Goal: Information Seeking & Learning: Check status

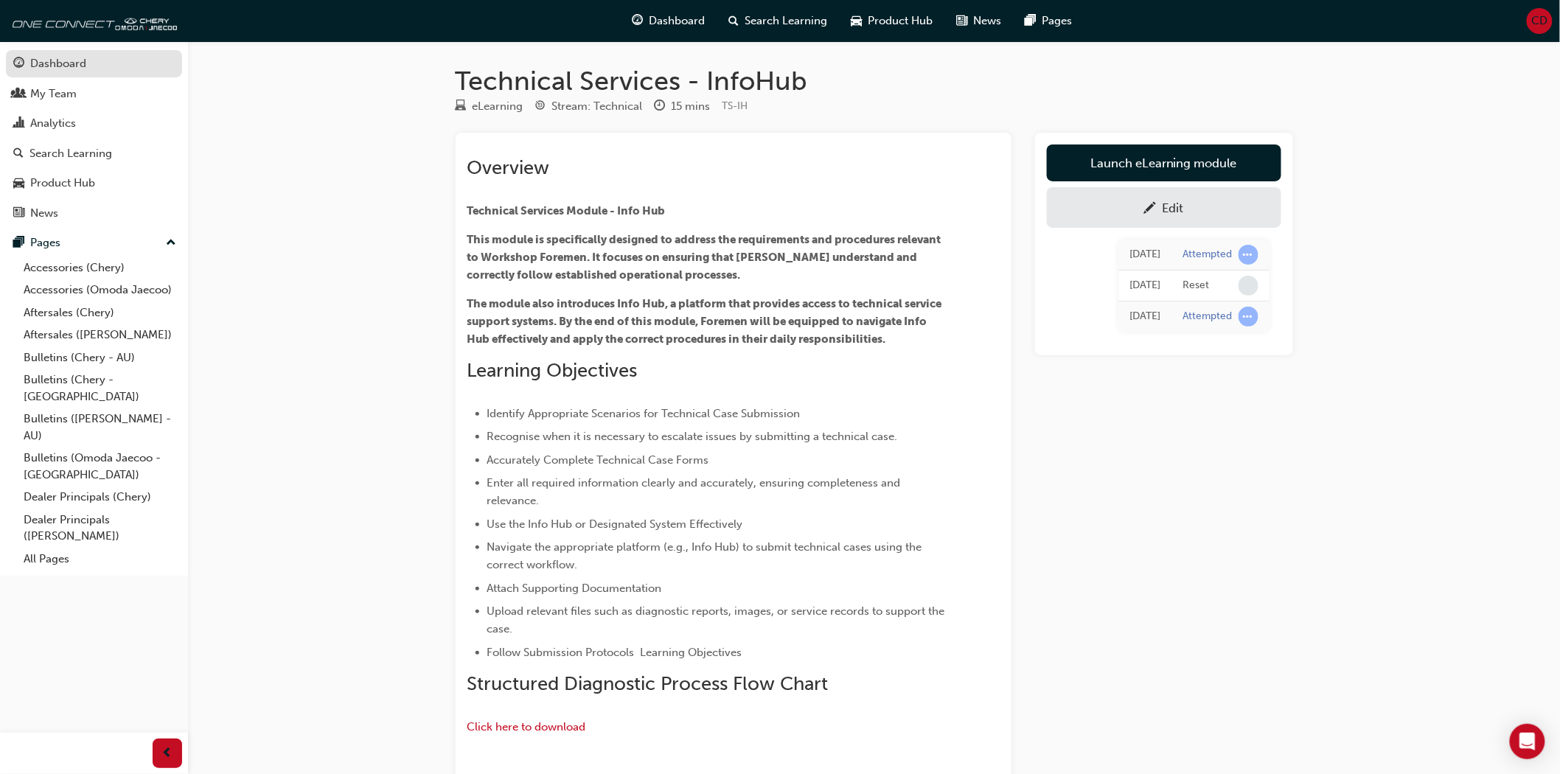
click at [70, 65] on div "Dashboard" at bounding box center [58, 63] width 56 height 17
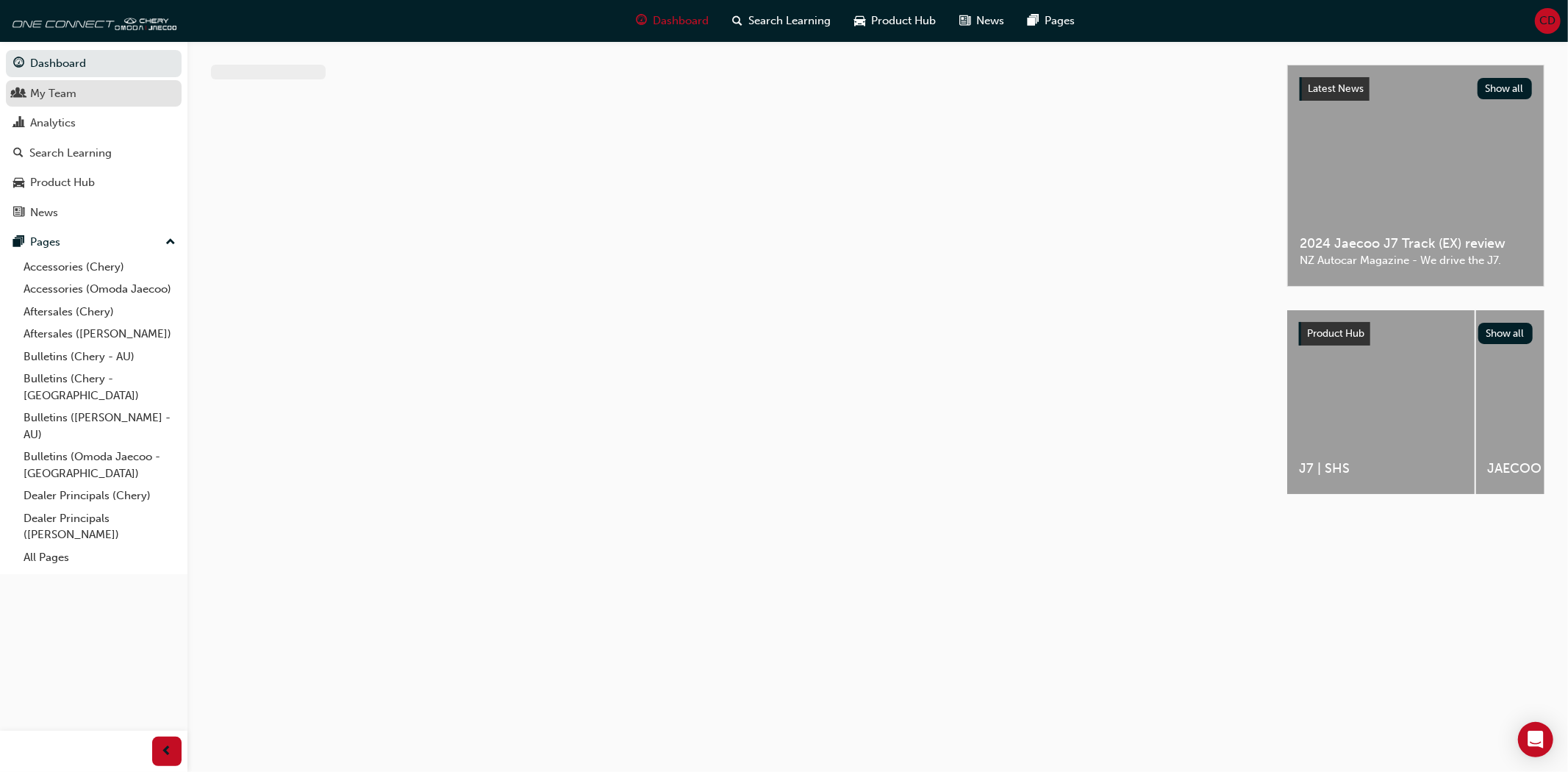
click at [70, 92] on div "My Team" at bounding box center [53, 94] width 46 height 17
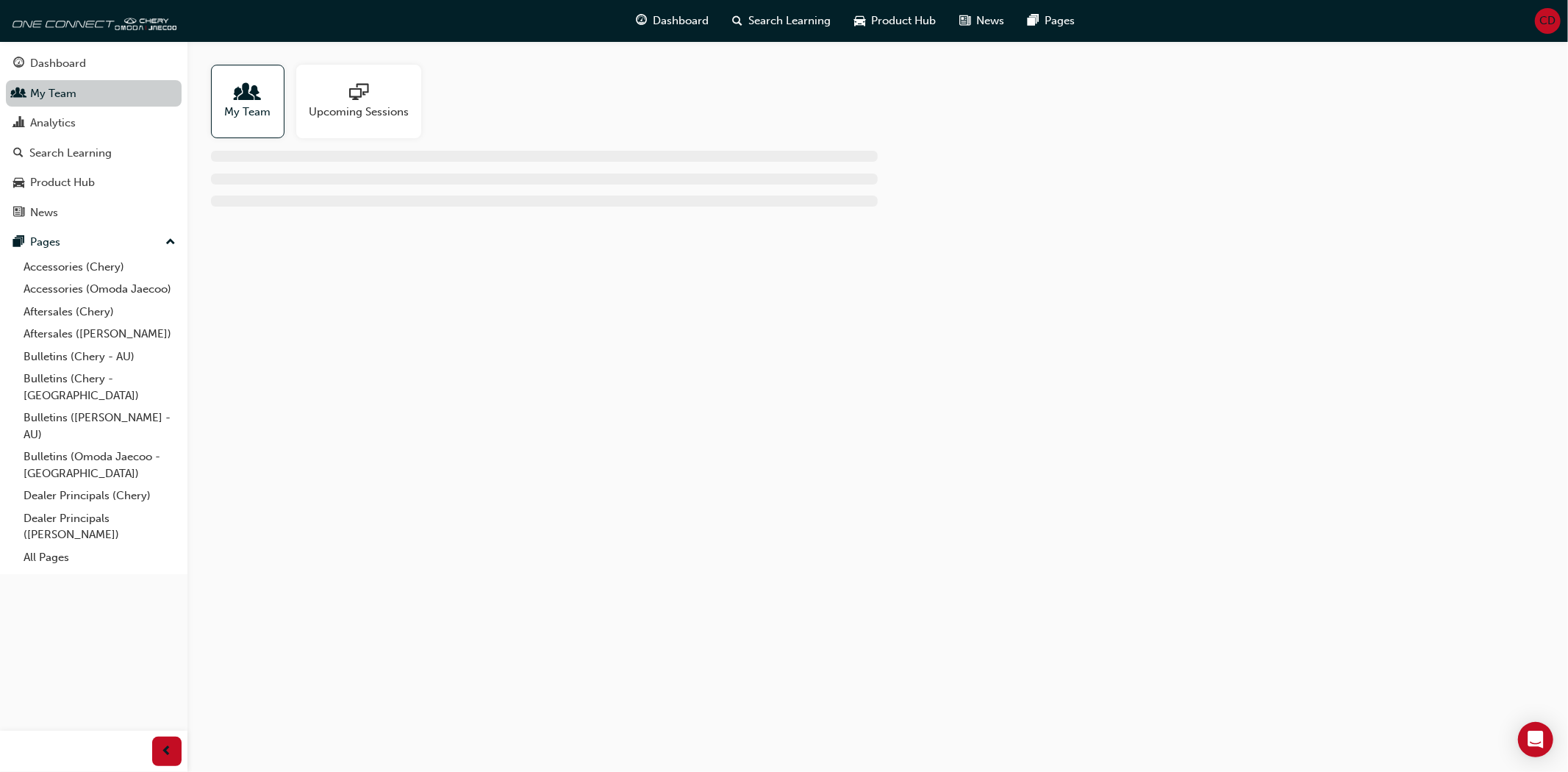
click at [89, 104] on link "My Team" at bounding box center [94, 93] width 176 height 27
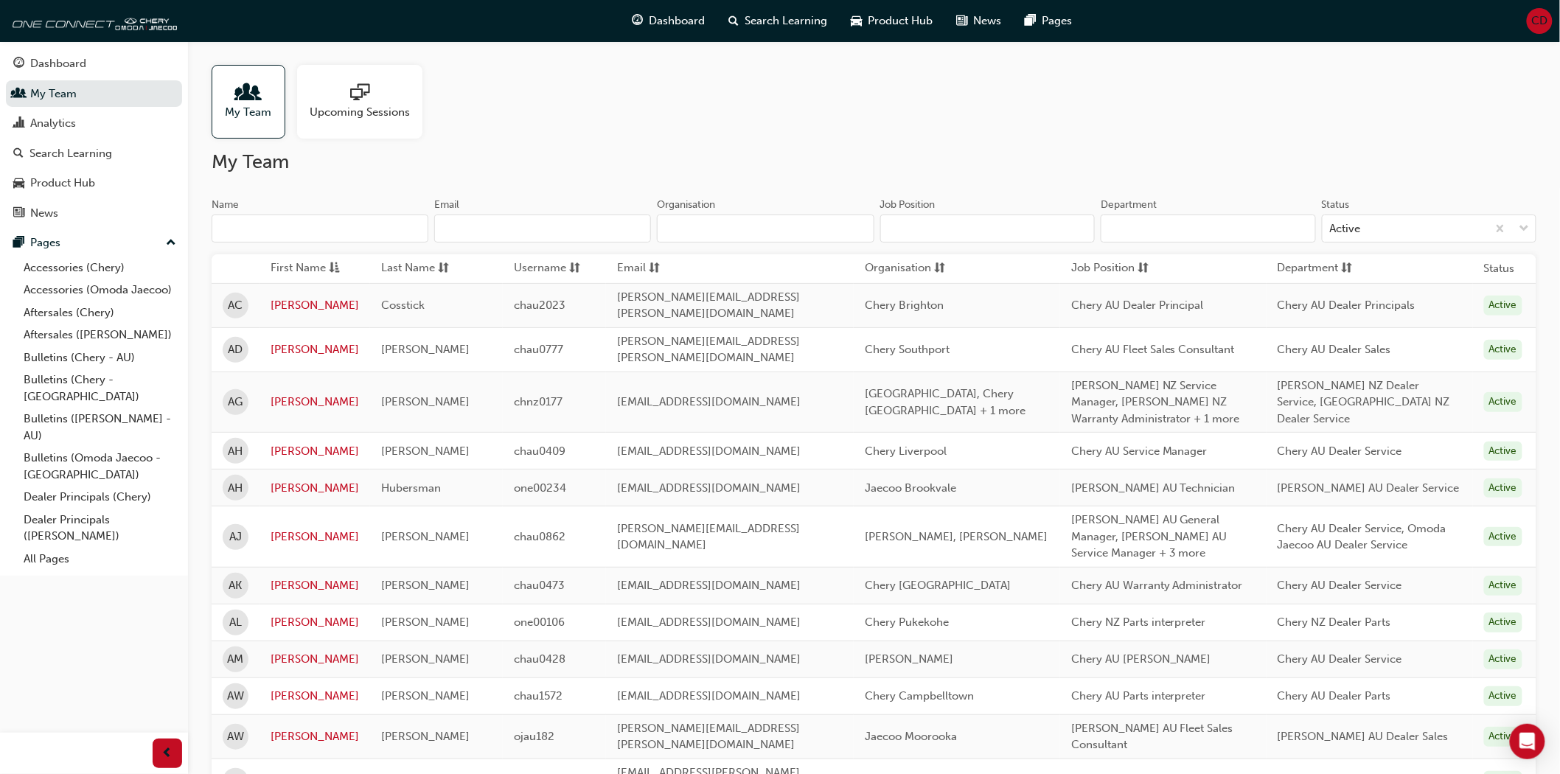
click at [327, 222] on input "Name" at bounding box center [320, 228] width 217 height 28
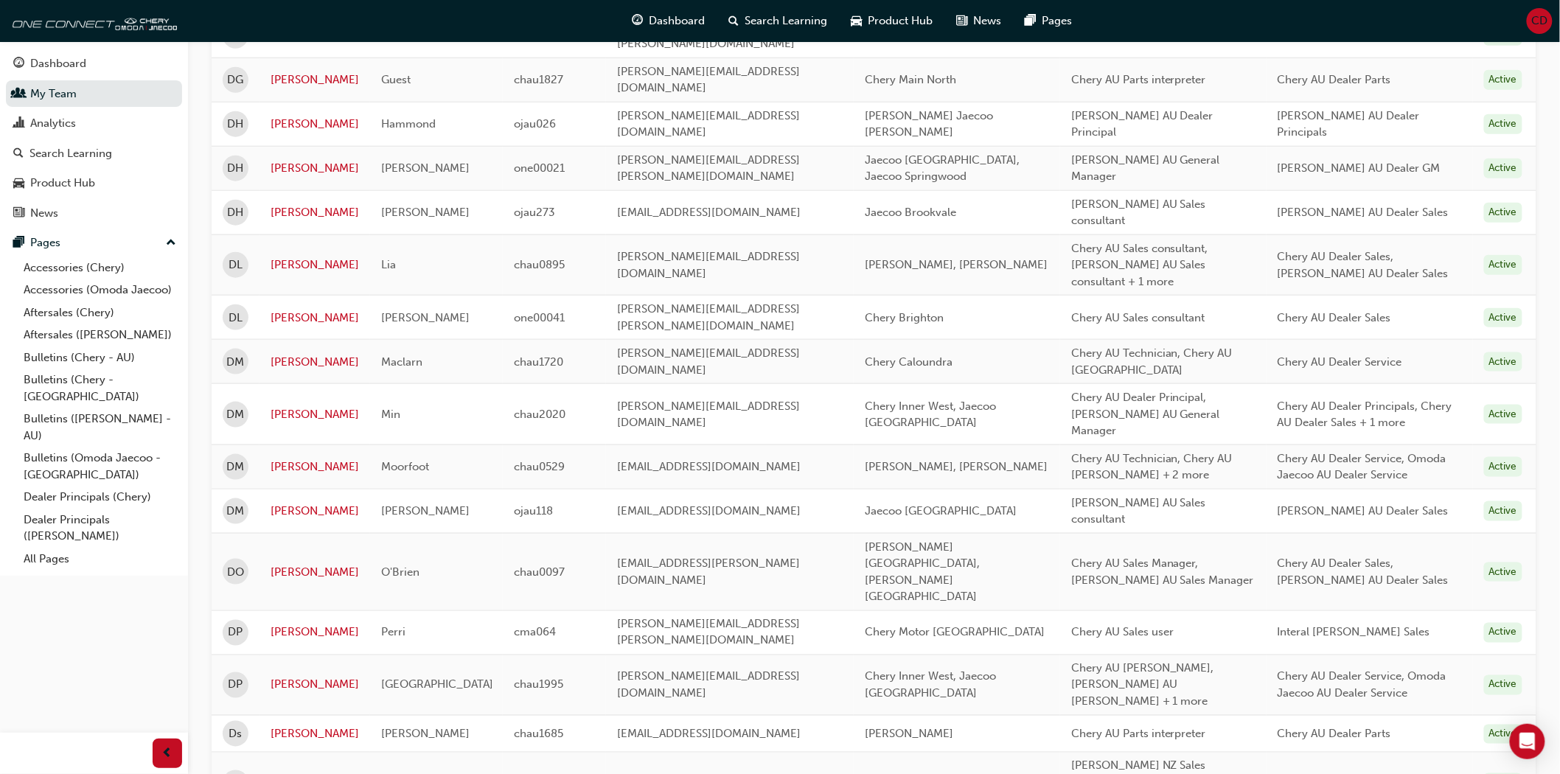
scroll to position [610, 0]
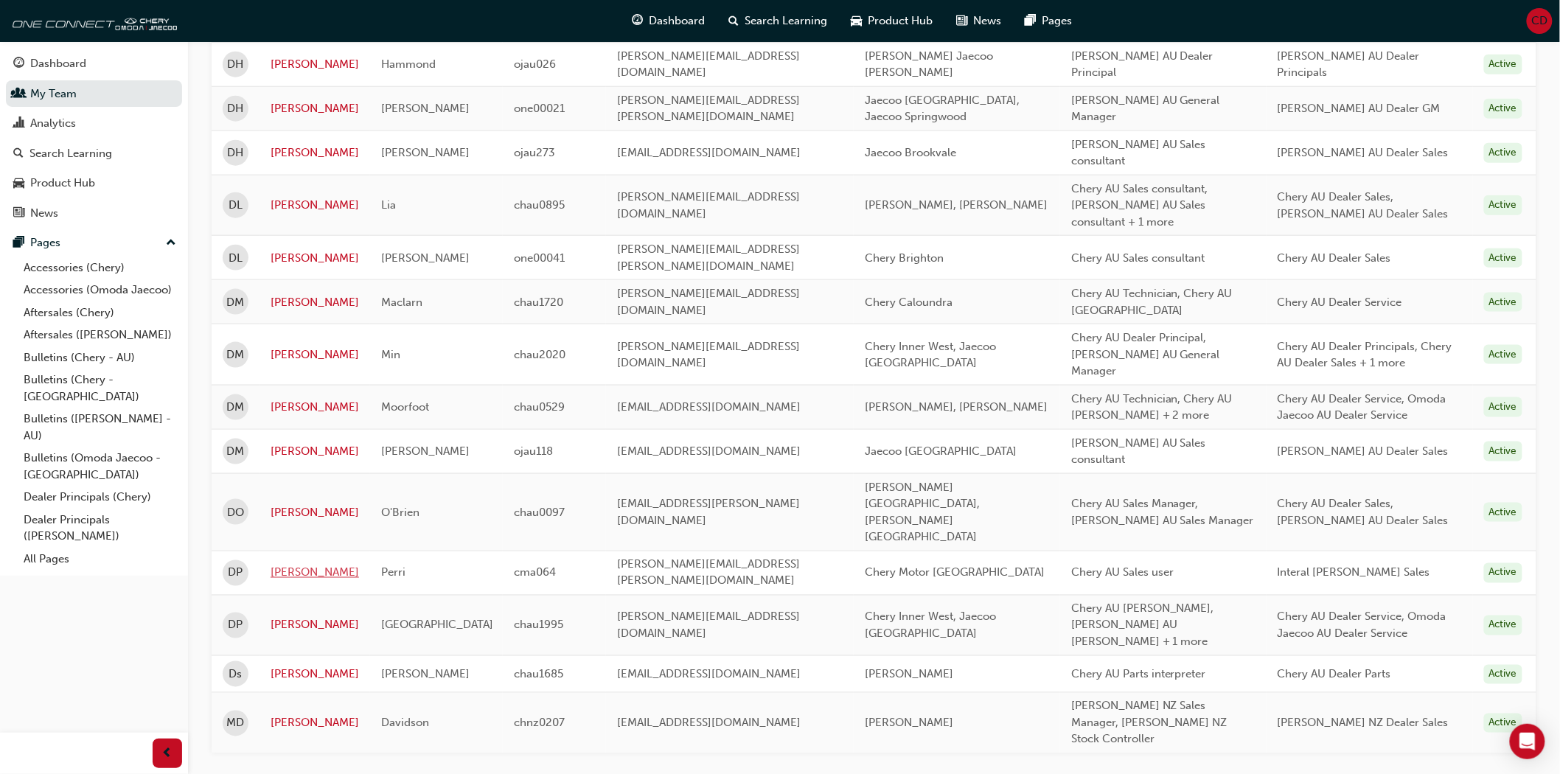
type input "david"
click at [285, 565] on link "[PERSON_NAME]" at bounding box center [315, 573] width 88 height 17
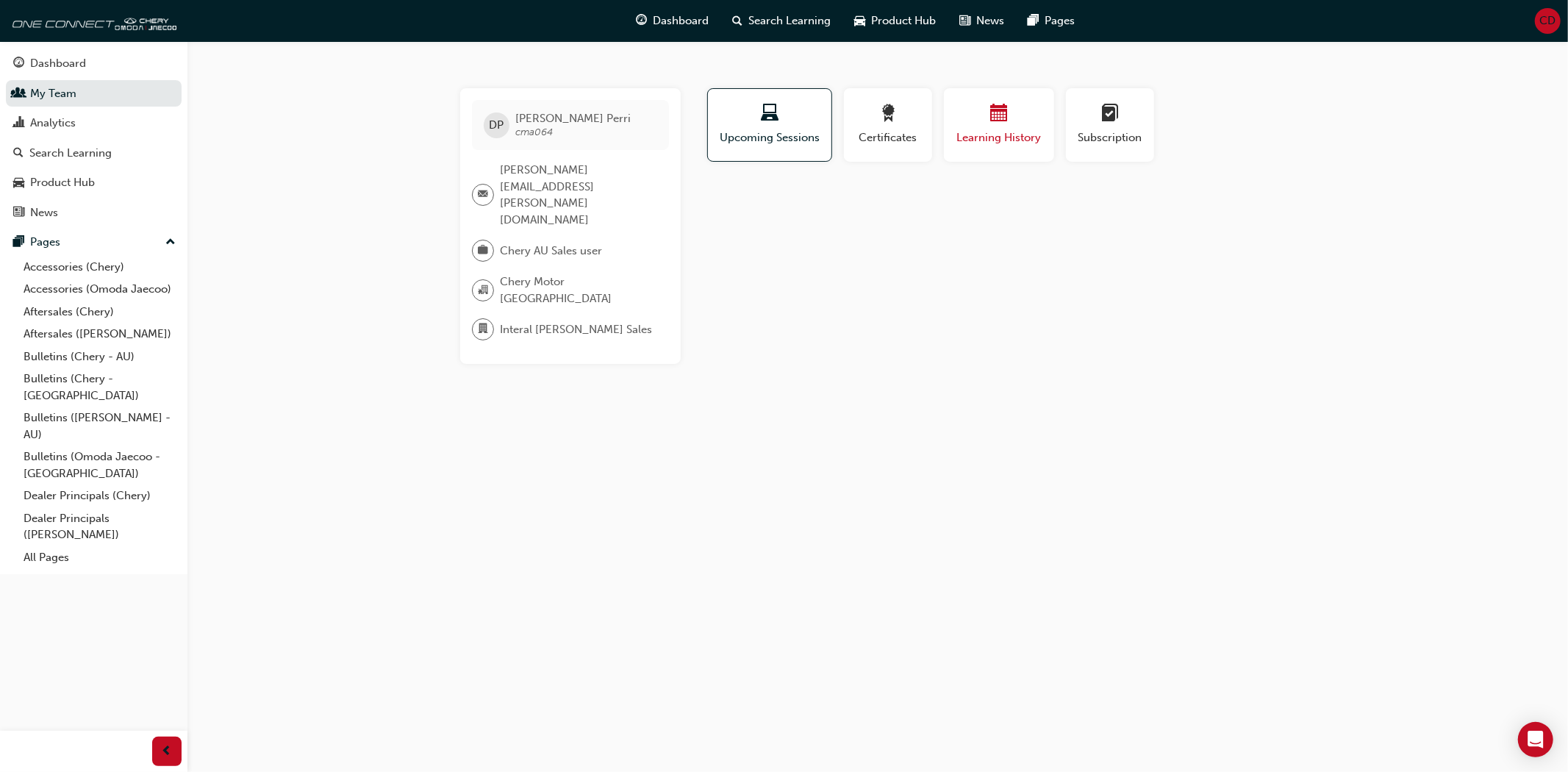
click at [968, 128] on div "Learning History" at bounding box center [998, 126] width 88 height 42
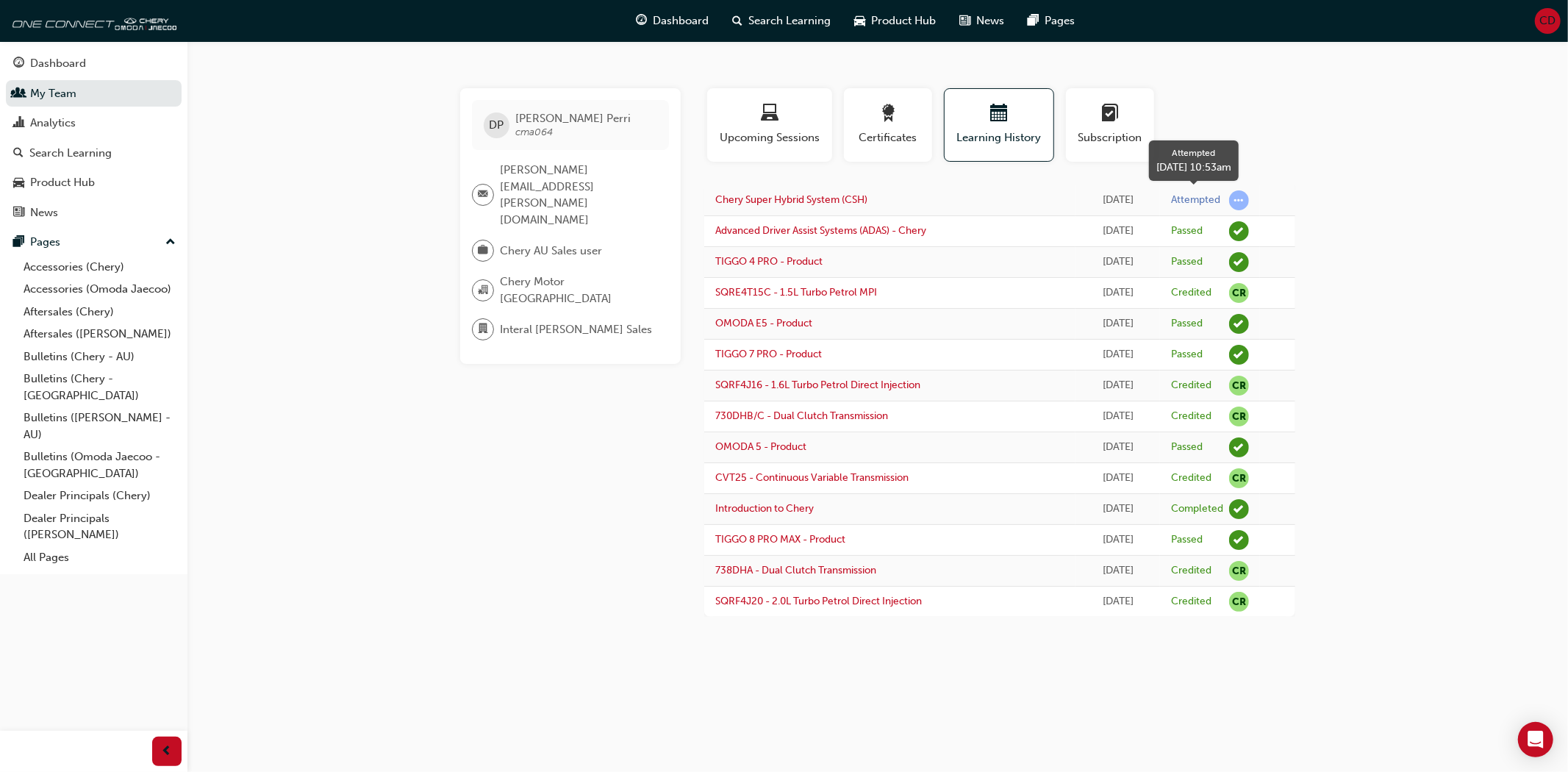
click at [1243, 198] on span "learningRecordVerb_ATTEMPT-icon" at bounding box center [1239, 200] width 20 height 20
click at [787, 202] on link "Chery Super Hybrid System (CSH)" at bounding box center [791, 199] width 153 height 13
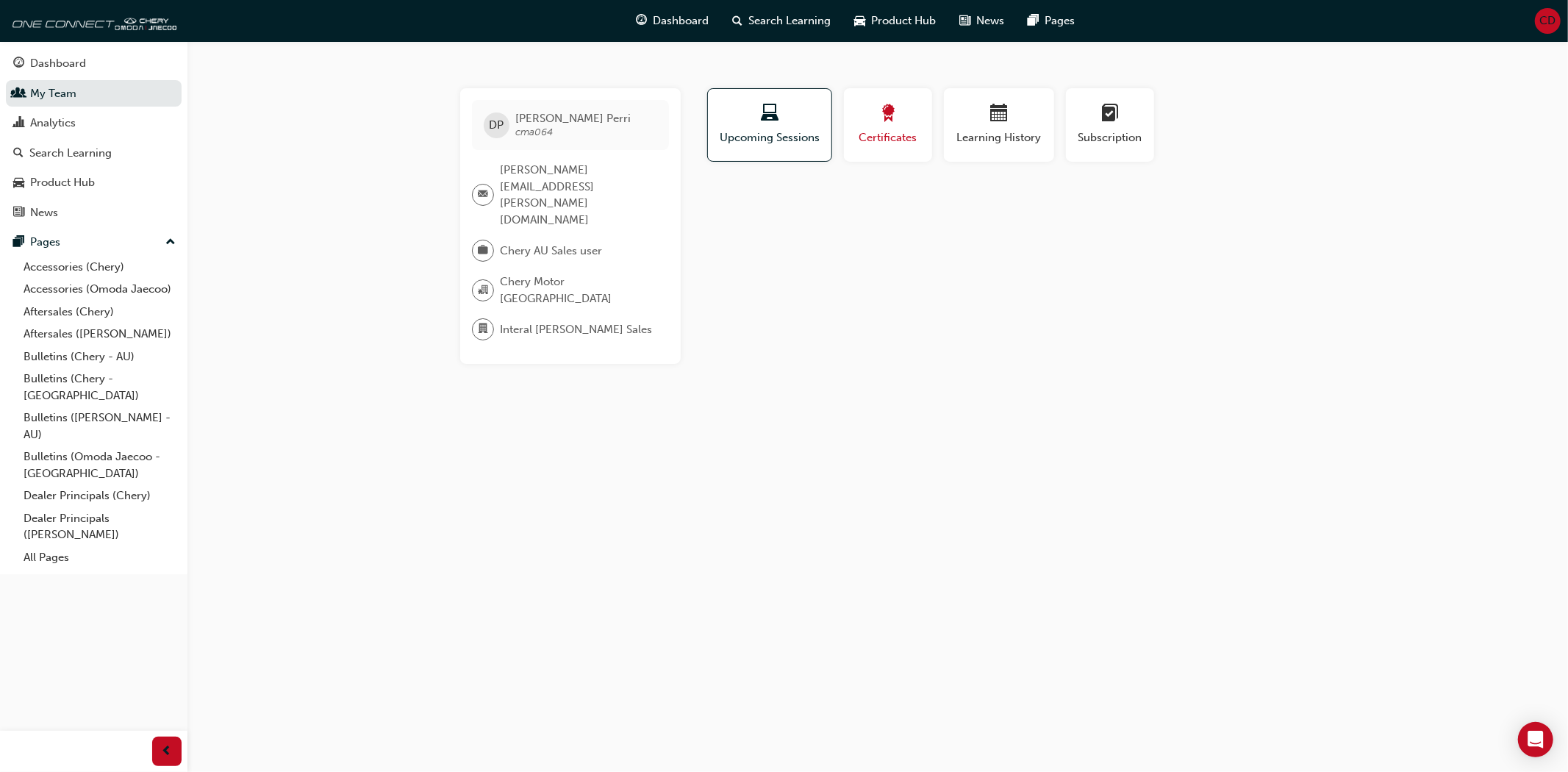
click at [863, 116] on div "button" at bounding box center [888, 116] width 66 height 23
click at [988, 114] on div "button" at bounding box center [998, 116] width 88 height 23
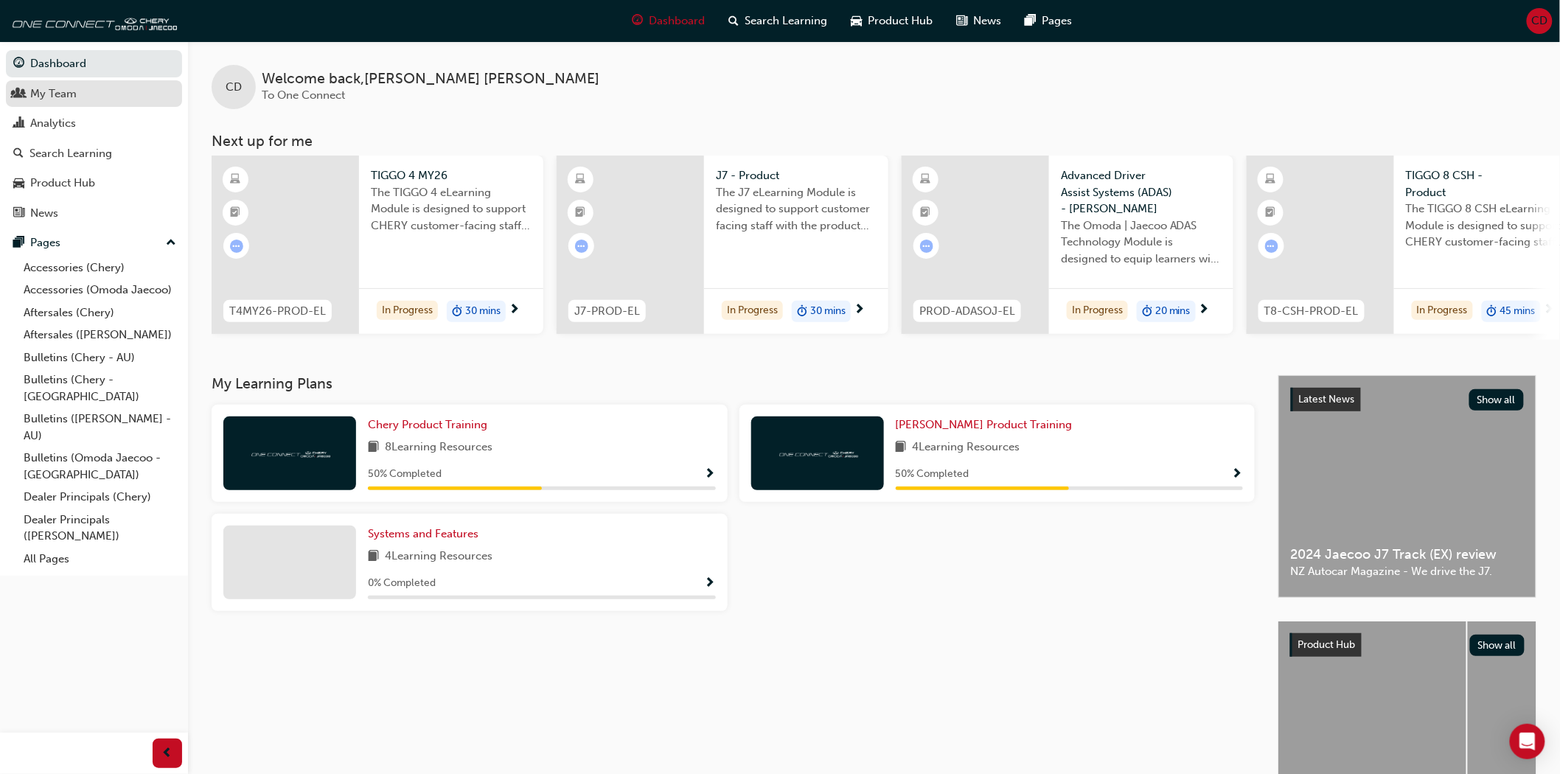
click at [128, 91] on div "My Team" at bounding box center [93, 94] width 161 height 18
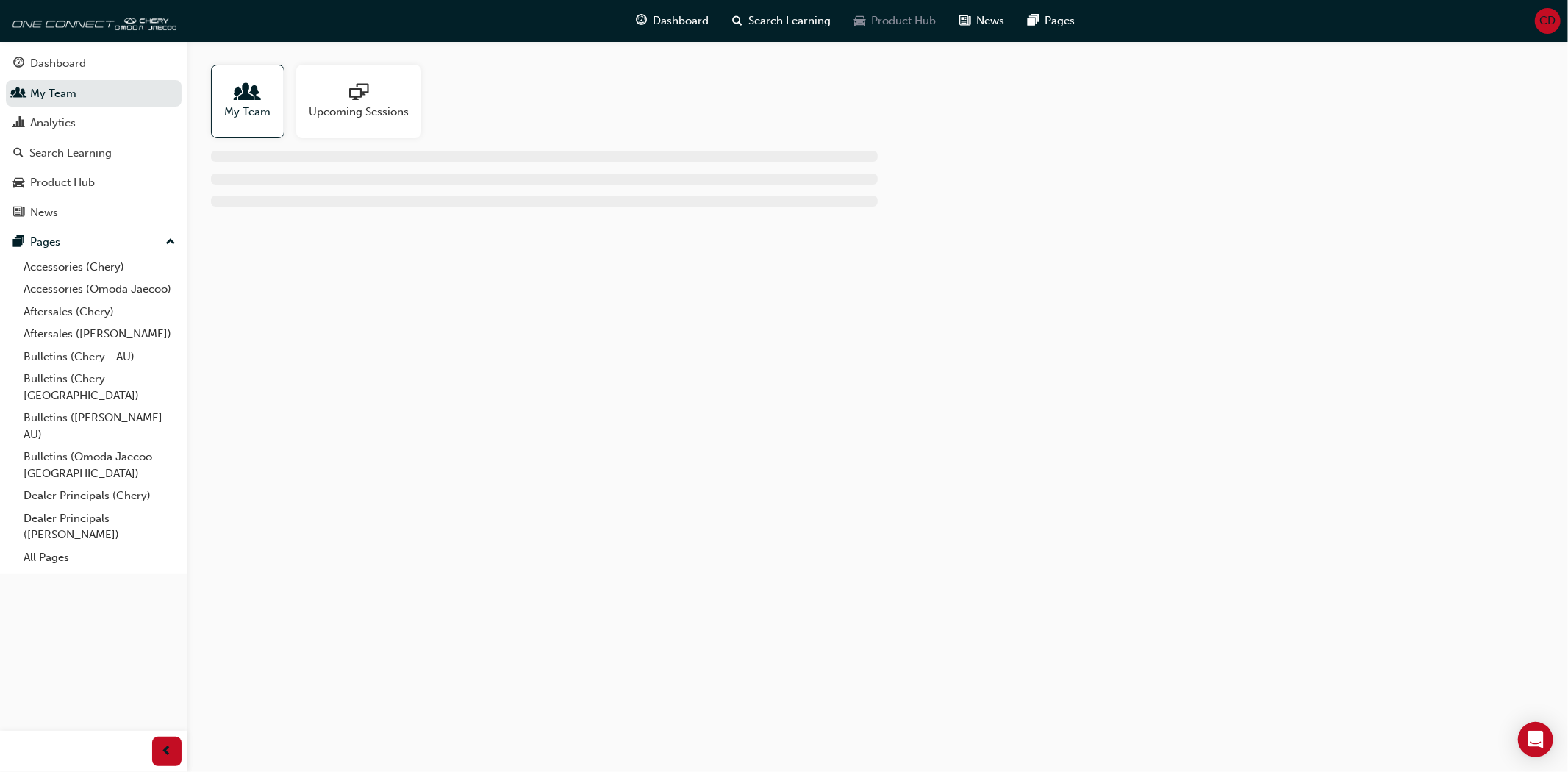
click at [917, 28] on span "Product Hub" at bounding box center [904, 21] width 65 height 17
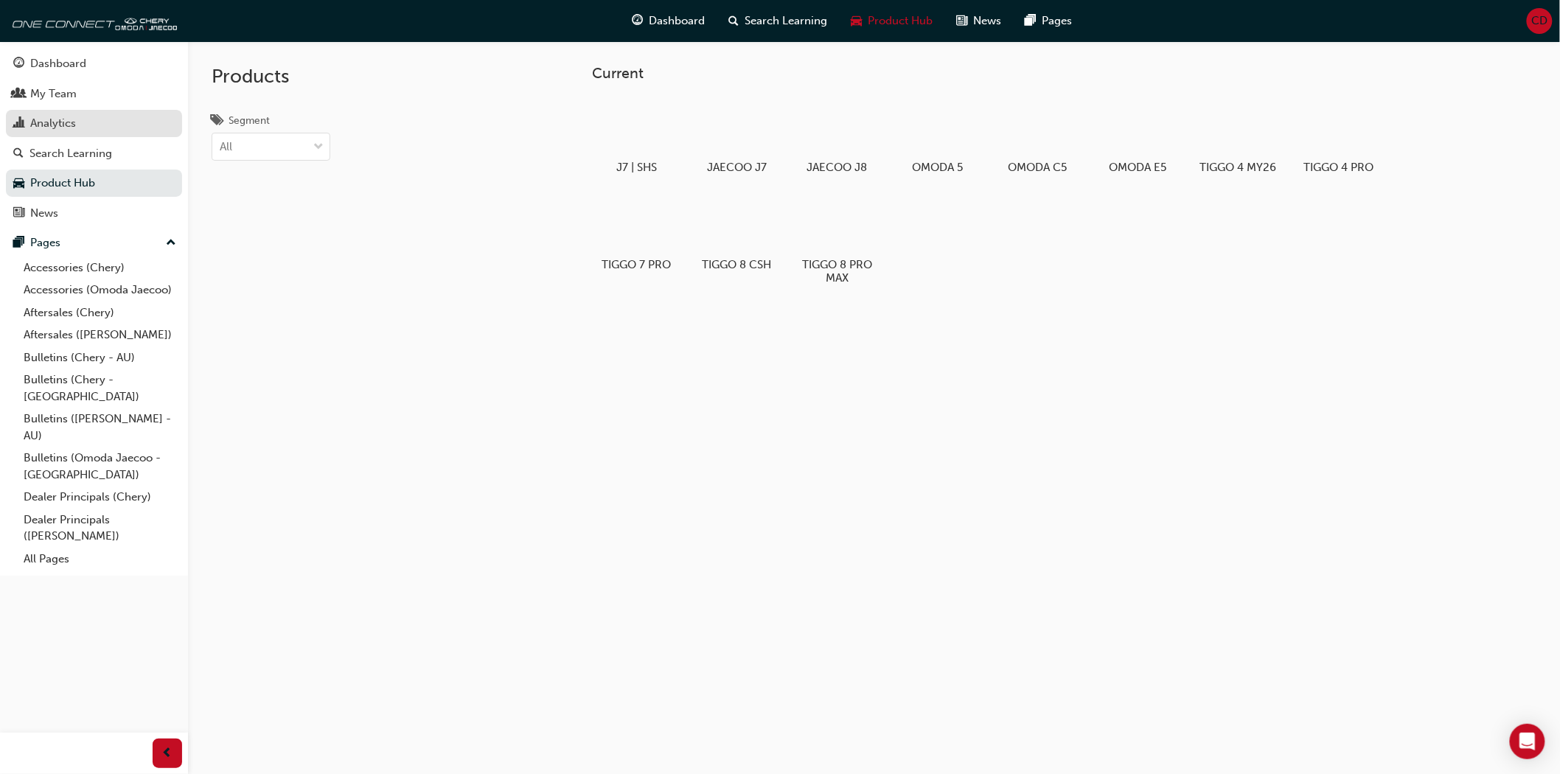
click at [74, 124] on div "Analytics" at bounding box center [53, 123] width 46 height 17
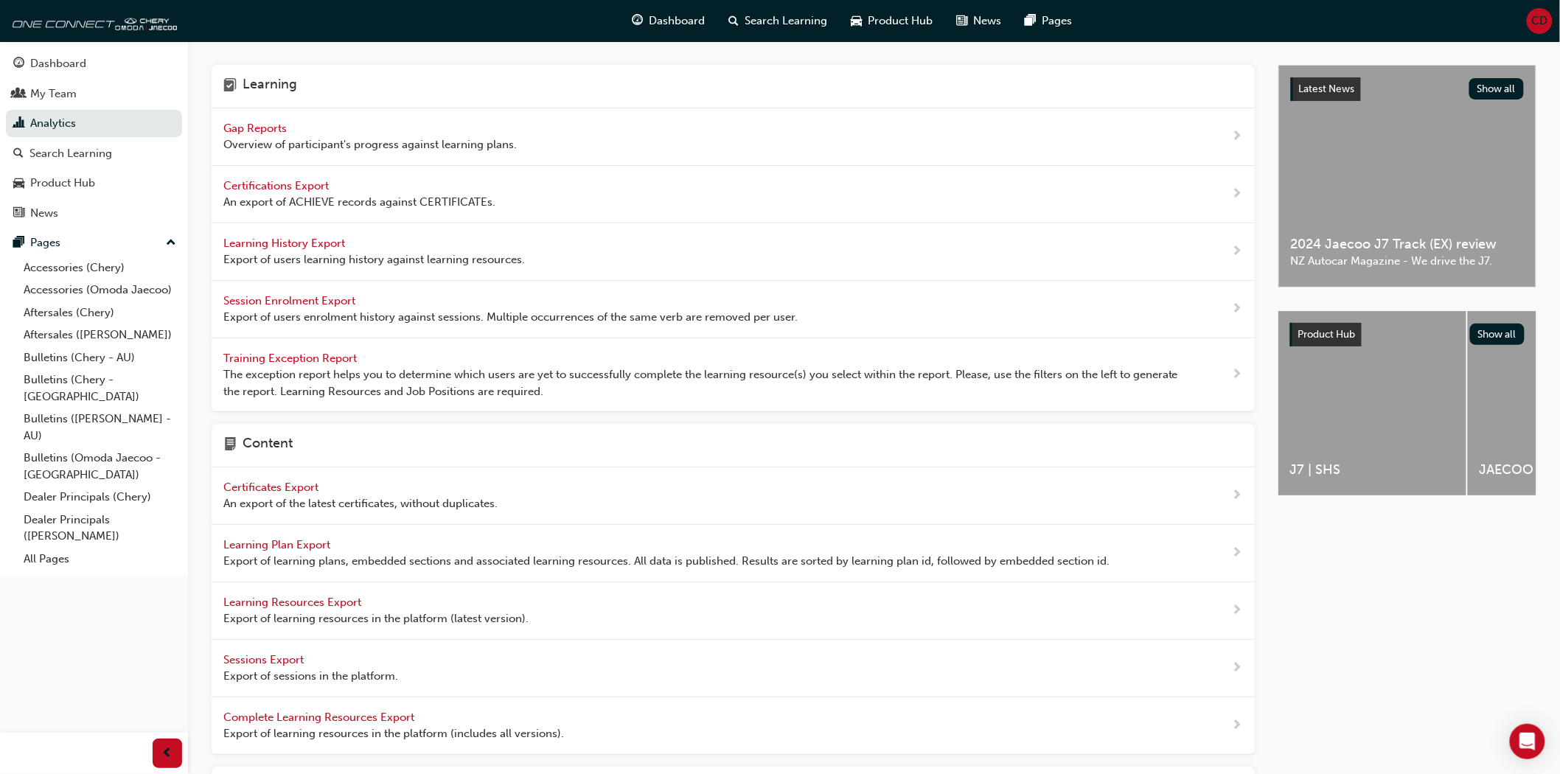
click at [327, 133] on div "Gap Reports Overview of participant's progress against learning plans." at bounding box center [369, 136] width 293 height 33
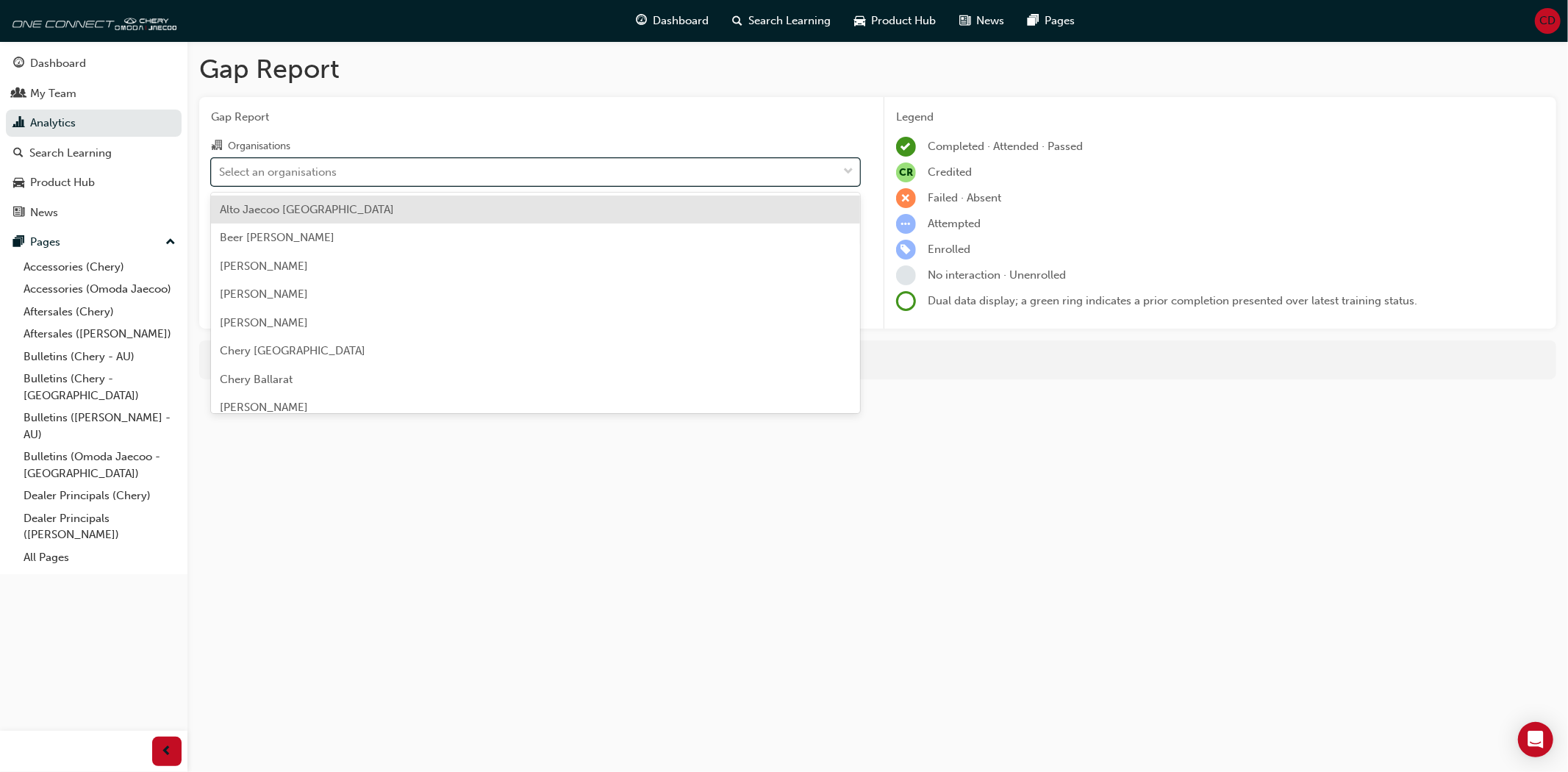
click at [502, 183] on div "Select an organisations" at bounding box center [524, 172] width 625 height 26
click at [220, 178] on input "Organisations option Alto Jaecoo [GEOGRAPHIC_DATA] focused, 1 of 154. 154 resul…" at bounding box center [219, 171] width 1 height 13
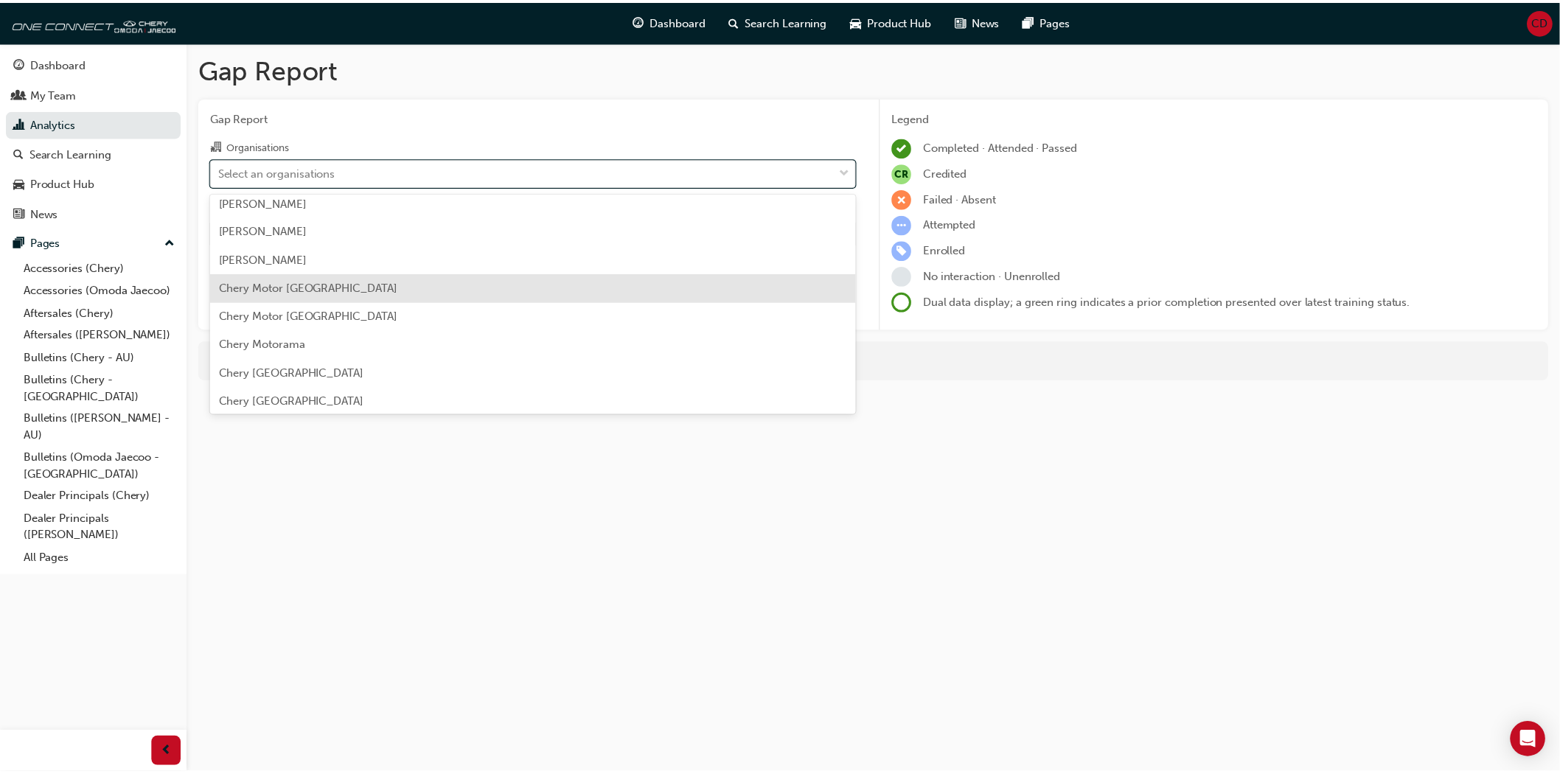
scroll to position [1638, 0]
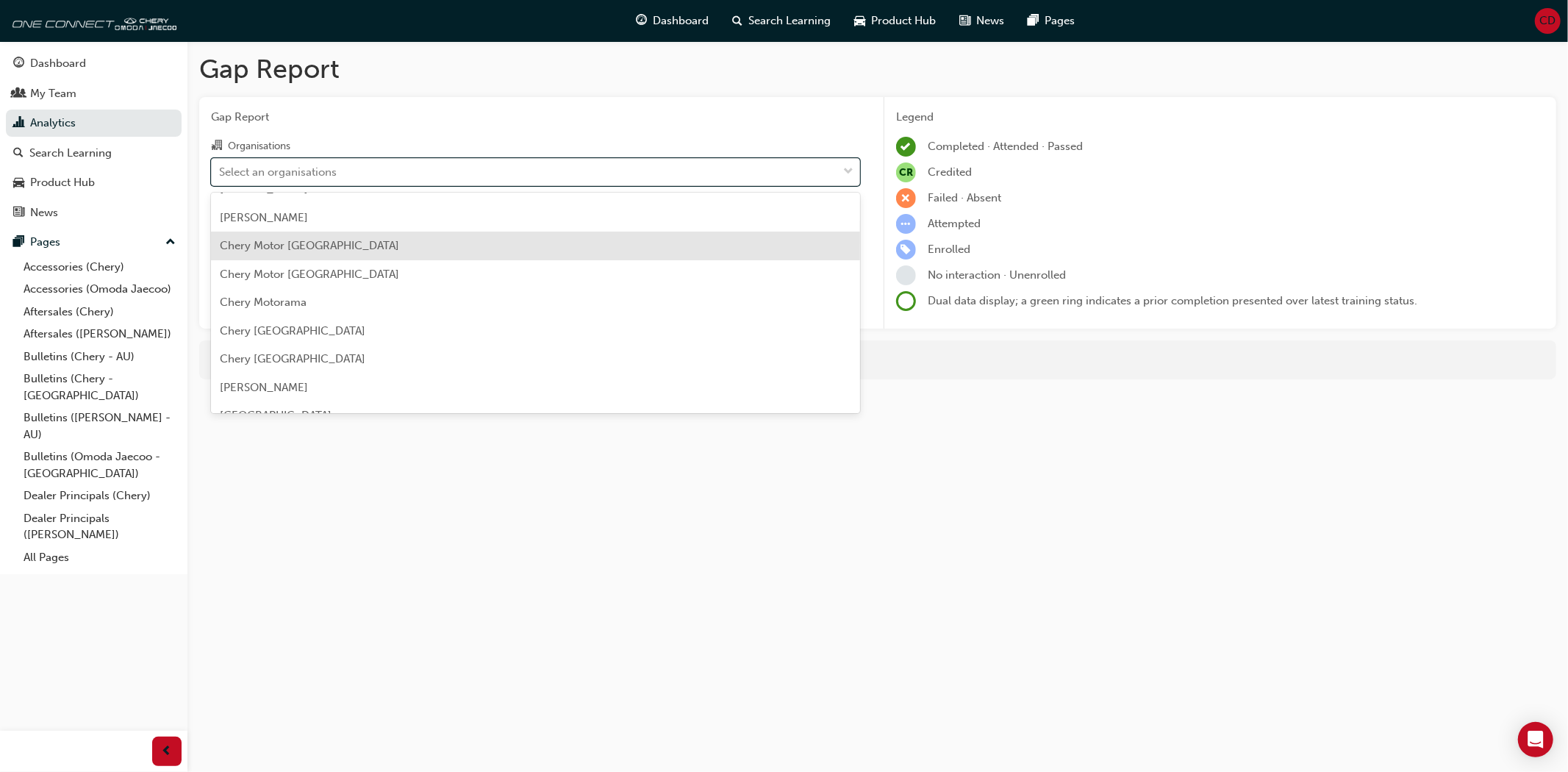
click at [386, 248] on div "Chery Motor [GEOGRAPHIC_DATA]" at bounding box center [536, 245] width 649 height 29
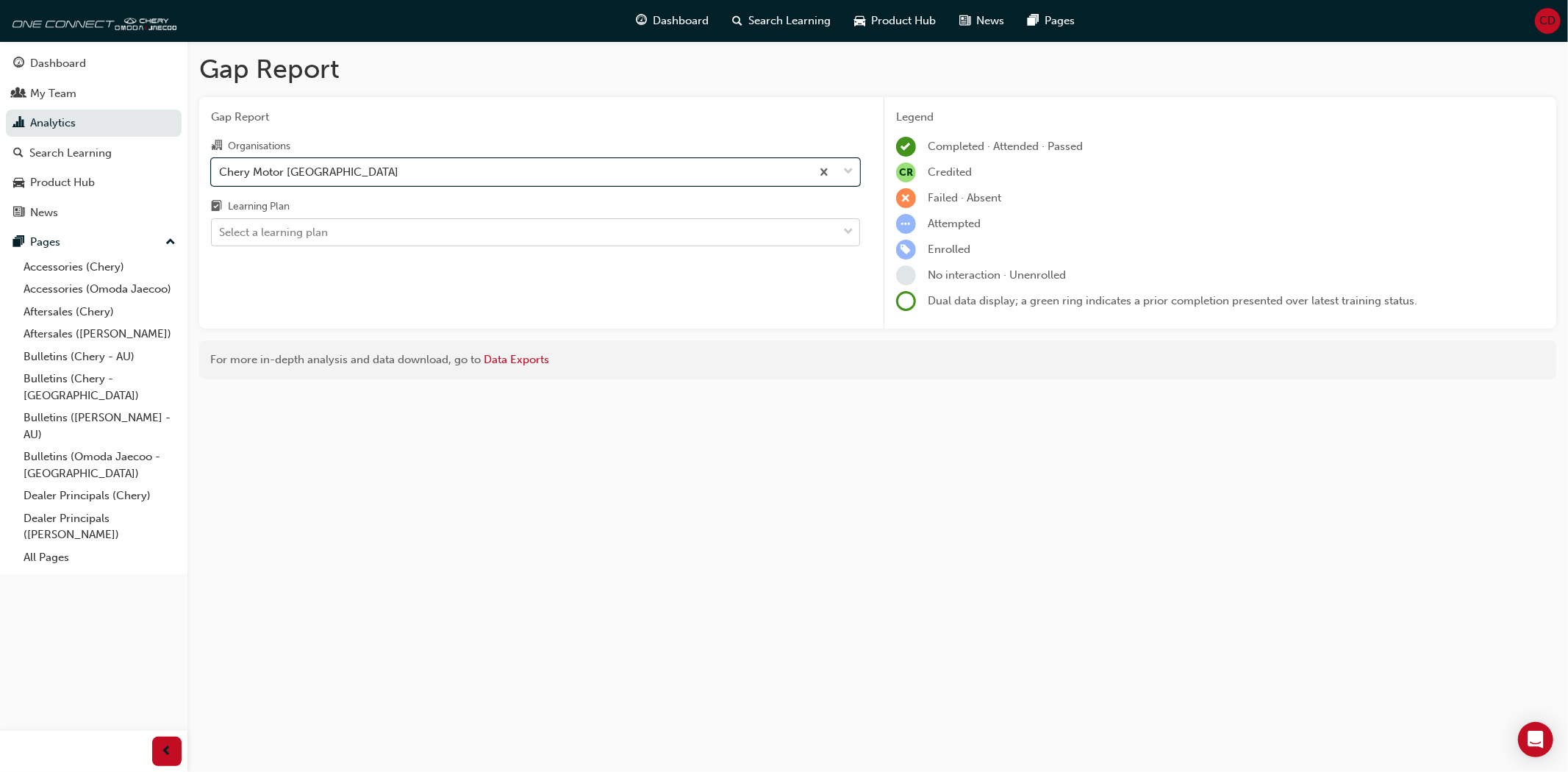
click at [388, 224] on div "Select a learning plan" at bounding box center [524, 232] width 625 height 26
click at [220, 225] on input "Learning Plan Select a learning plan" at bounding box center [219, 231] width 1 height 13
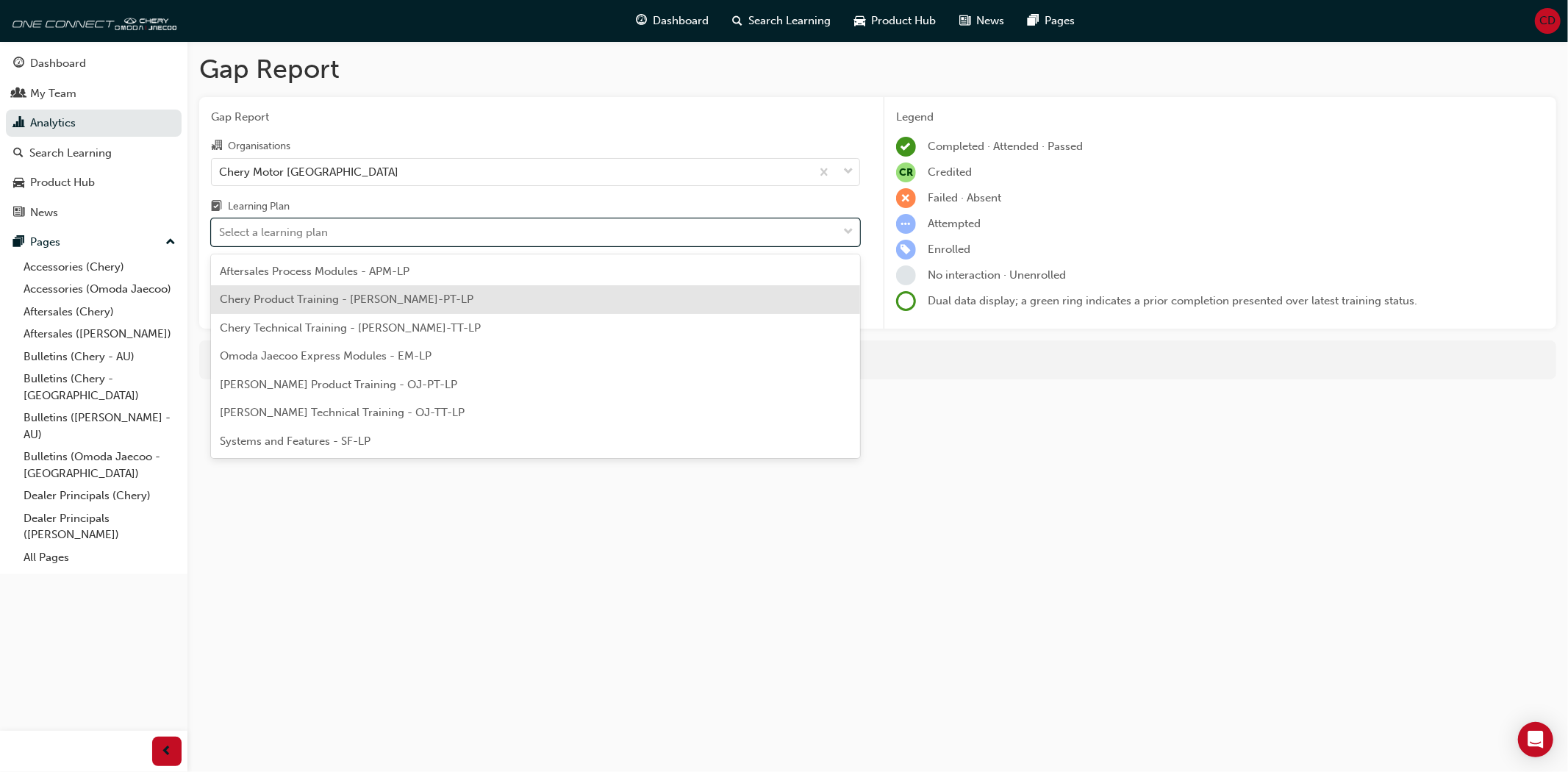
click at [401, 304] on span "Chery Product Training - [PERSON_NAME]-PT-LP" at bounding box center [346, 298] width 253 height 13
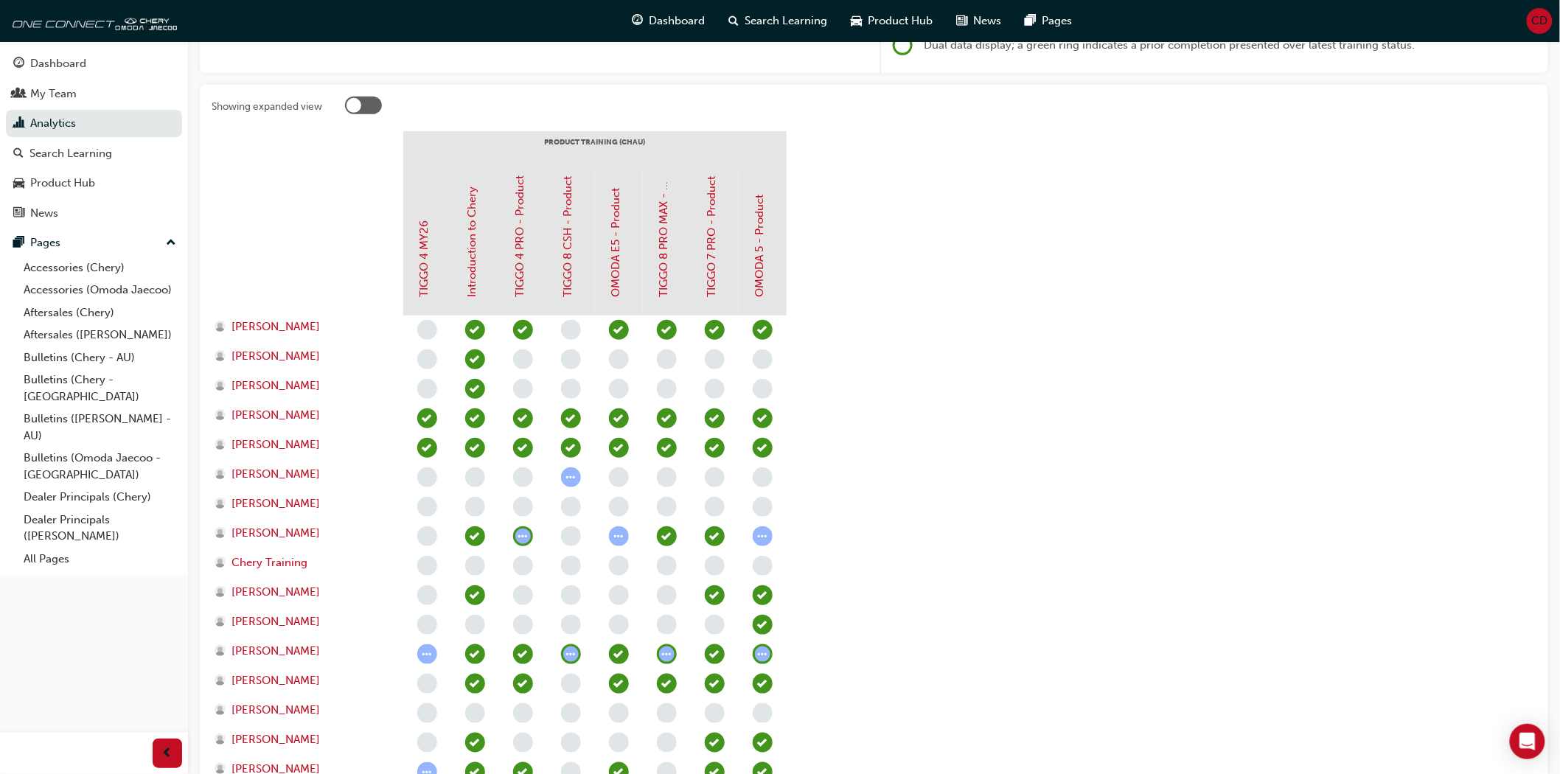
scroll to position [409, 0]
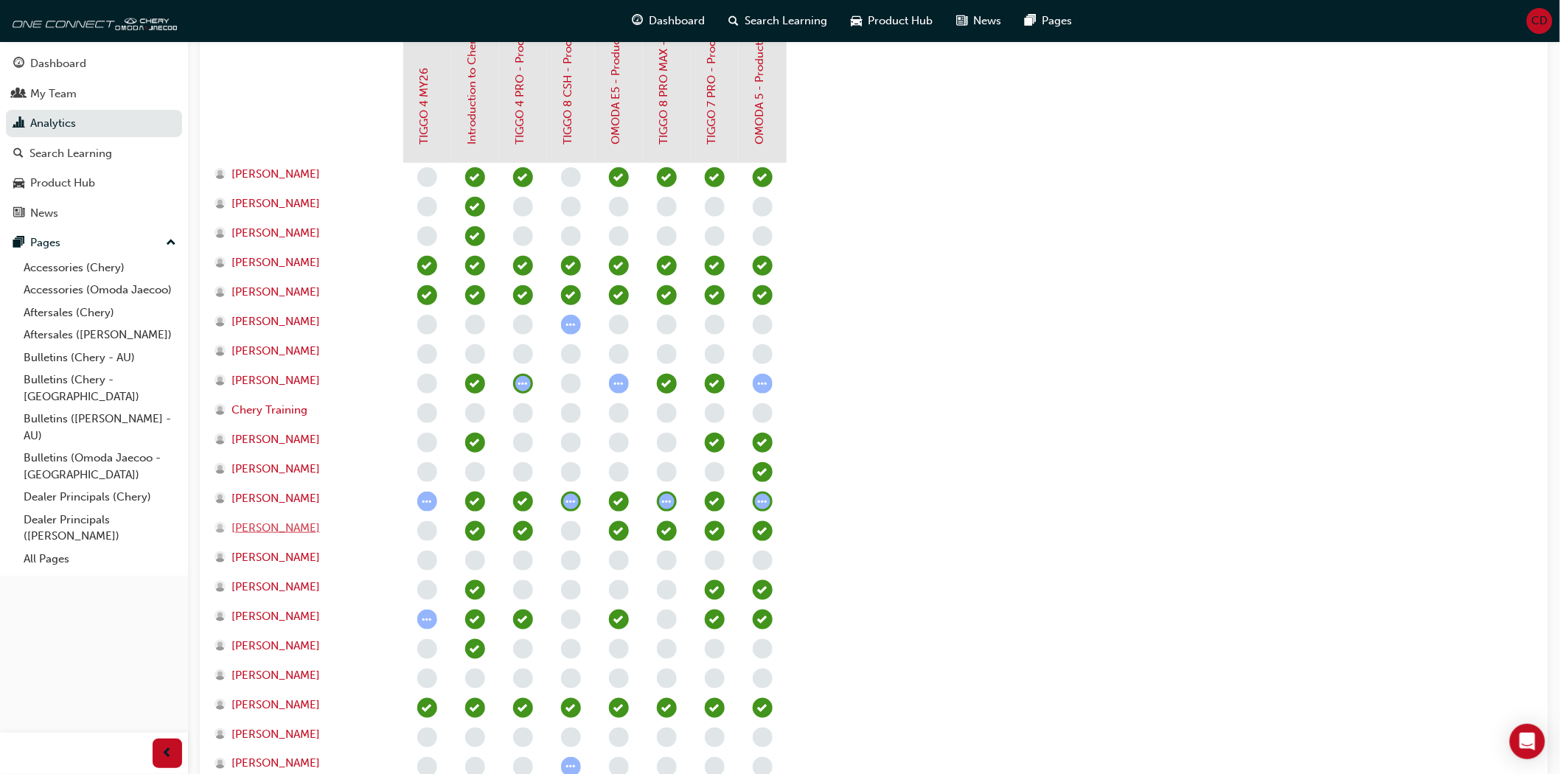
click at [247, 526] on span "[PERSON_NAME]" at bounding box center [275, 528] width 88 height 17
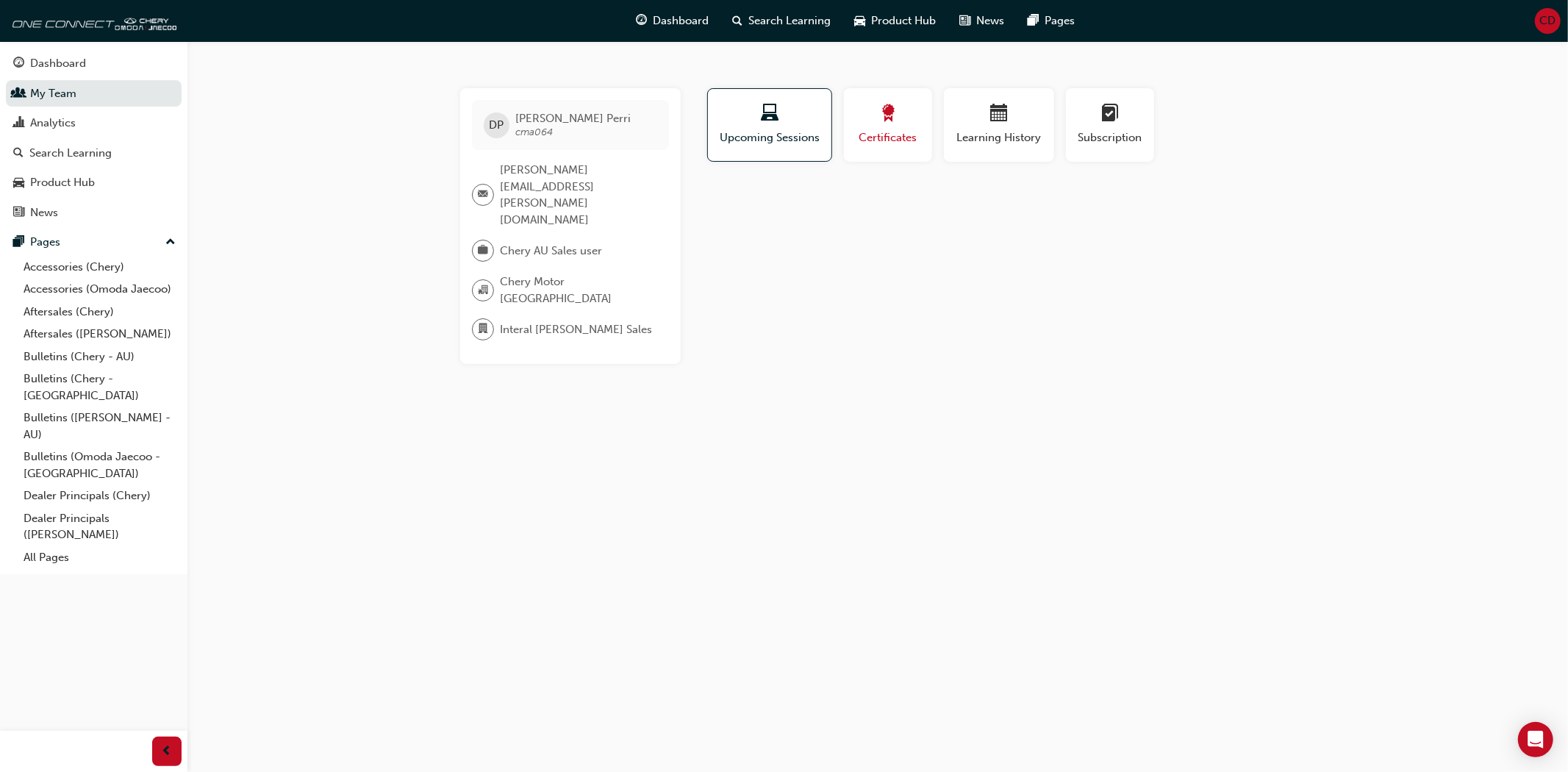
click at [868, 134] on span "Certificates" at bounding box center [888, 138] width 66 height 17
click at [995, 123] on span "calendar-icon" at bounding box center [999, 115] width 18 height 20
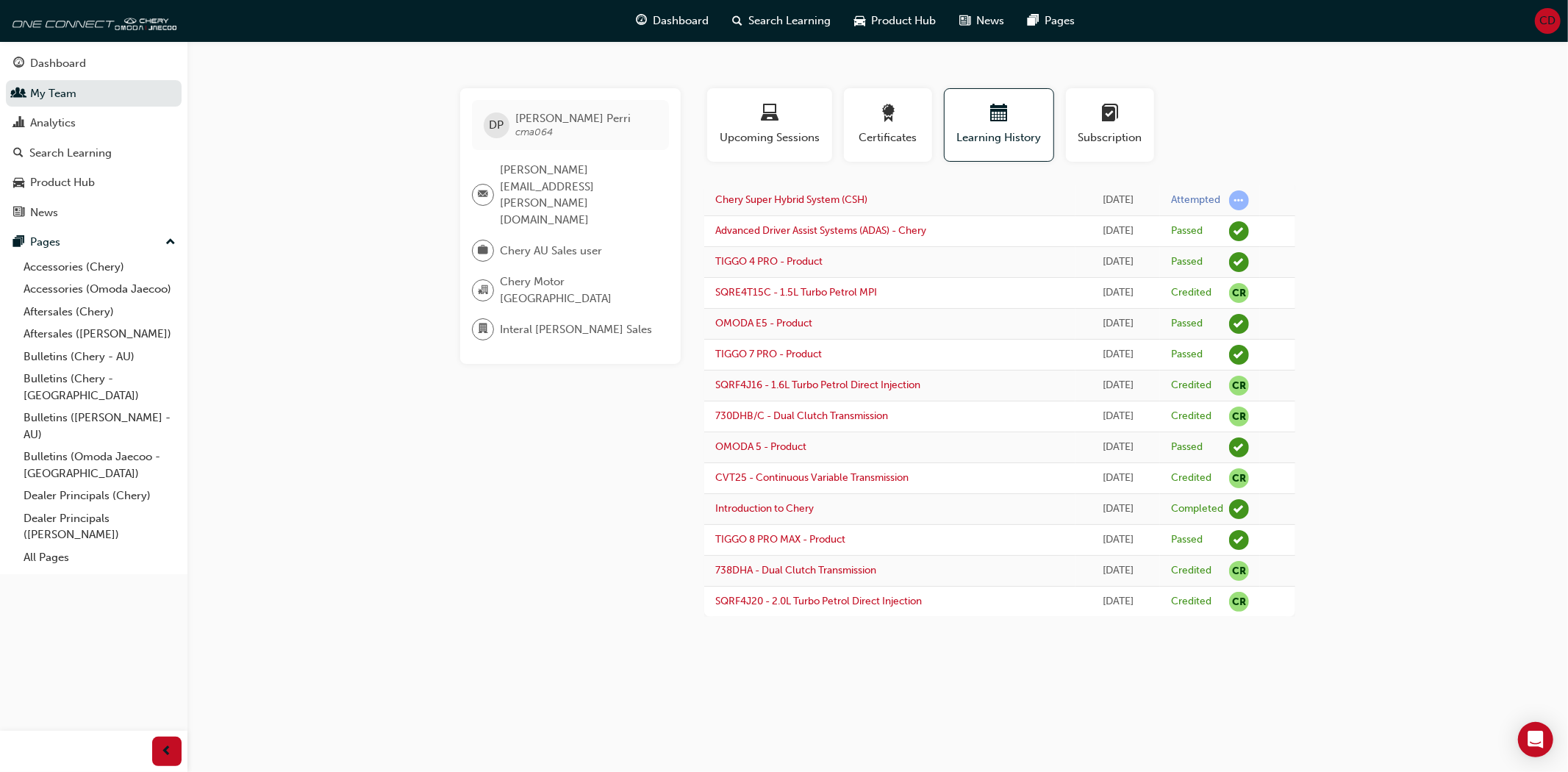
click at [1249, 194] on span "learningRecordVerb_ATTEMPT-icon" at bounding box center [1239, 200] width 20 height 20
click at [807, 199] on link "Chery Super Hybrid System (CSH)" at bounding box center [791, 199] width 153 height 13
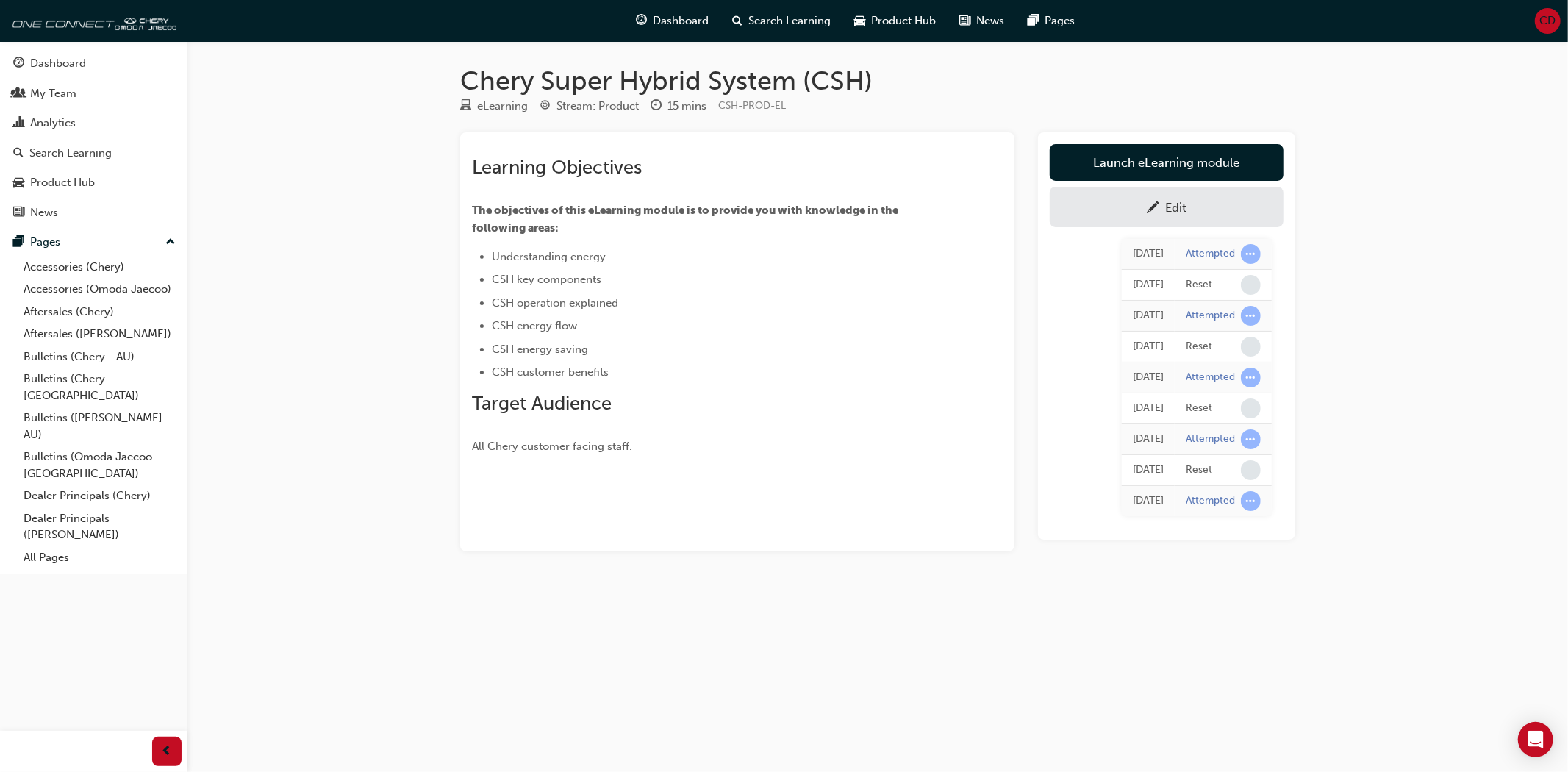
click at [656, 621] on div "Chery Super Hybrid System (CSH) eLearning Stream: Product 15 mins CSH-PROD-EL L…" at bounding box center [784, 386] width 1568 height 772
click at [344, 435] on div "Chery Super Hybrid System (CSH) eLearning Stream: Product 15 mins CSH-PROD-EL L…" at bounding box center [784, 386] width 1568 height 772
click at [64, 60] on div "Dashboard" at bounding box center [58, 63] width 56 height 17
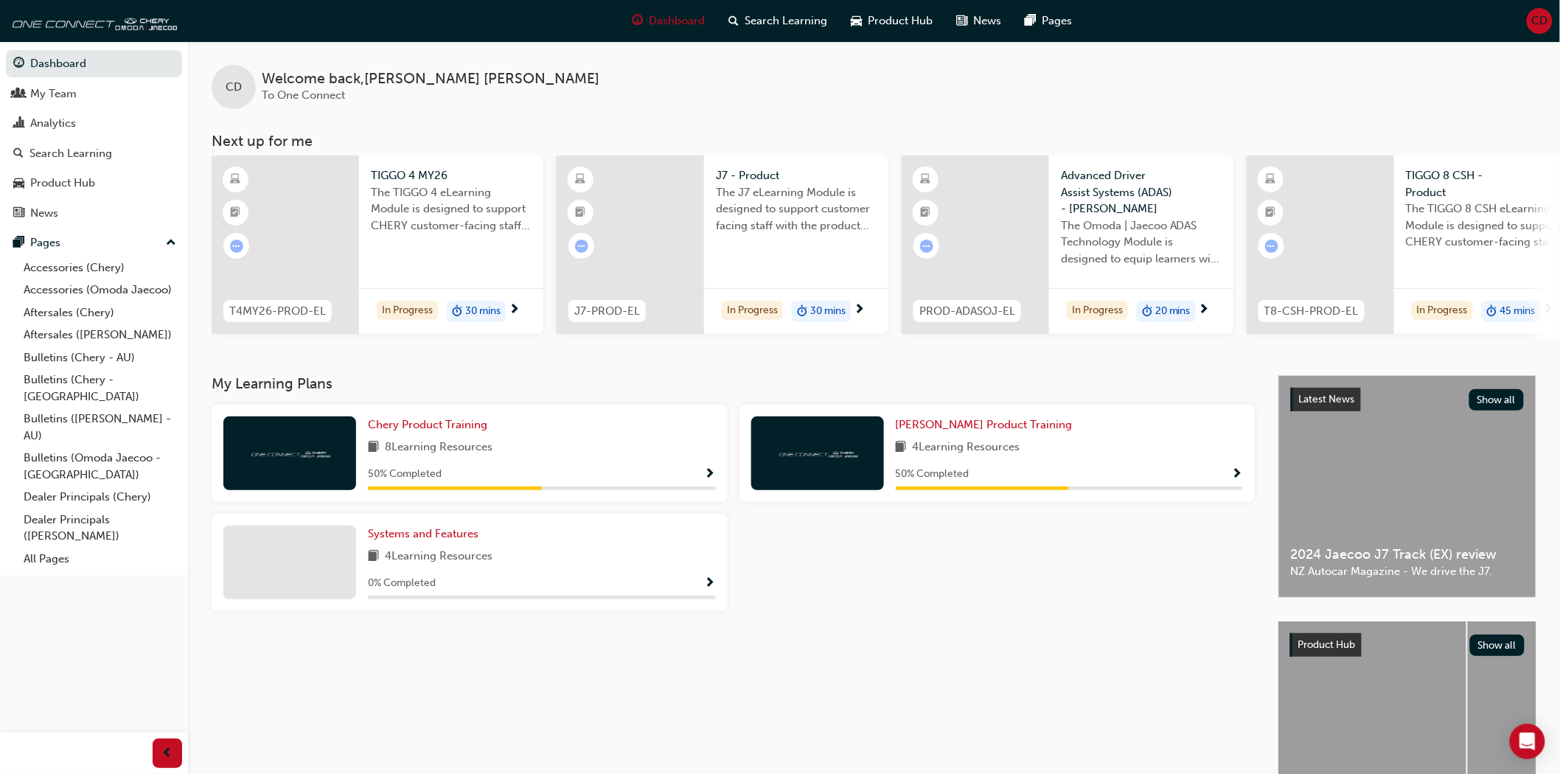
click at [902, 662] on div "My Learning Plans Chery Product Training 8 Learning Resources 50 % Completed Om…" at bounding box center [745, 603] width 1067 height 457
